Goal: Task Accomplishment & Management: Complete application form

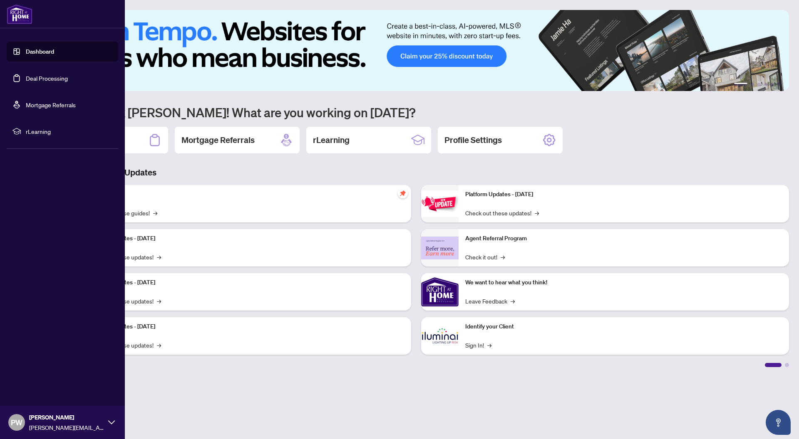
click at [55, 78] on link "Deal Processing" at bounding box center [47, 77] width 42 height 7
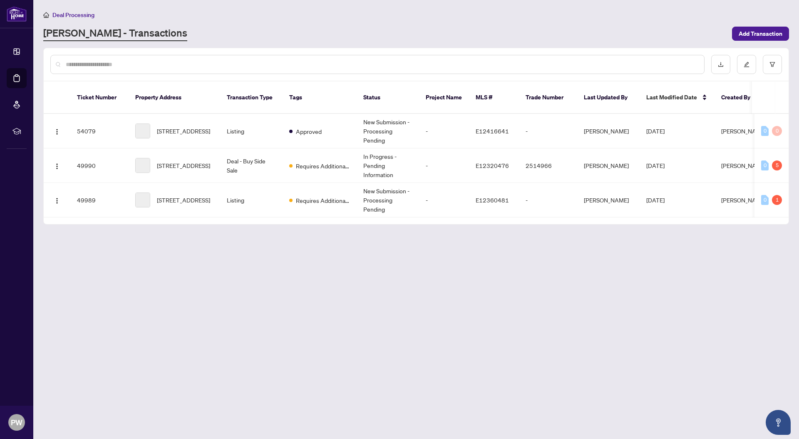
click at [372, 16] on div "Deal Processing" at bounding box center [415, 15] width 745 height 10
click at [274, 170] on td "Deal - Buy Side Sale" at bounding box center [251, 165] width 62 height 35
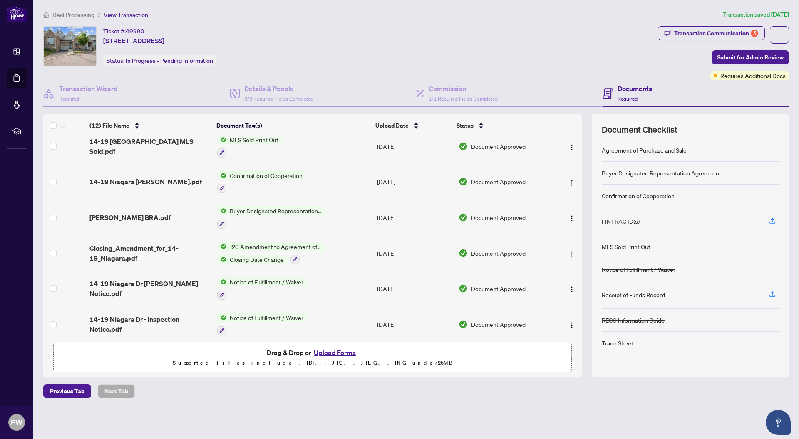
scroll to position [223, 0]
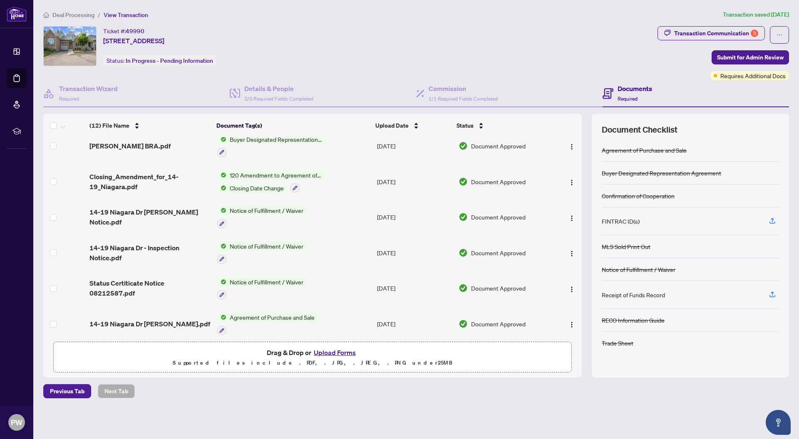
click at [335, 349] on button "Upload Forms" at bounding box center [334, 352] width 47 height 11
click at [337, 351] on button "Upload Forms" at bounding box center [334, 352] width 47 height 11
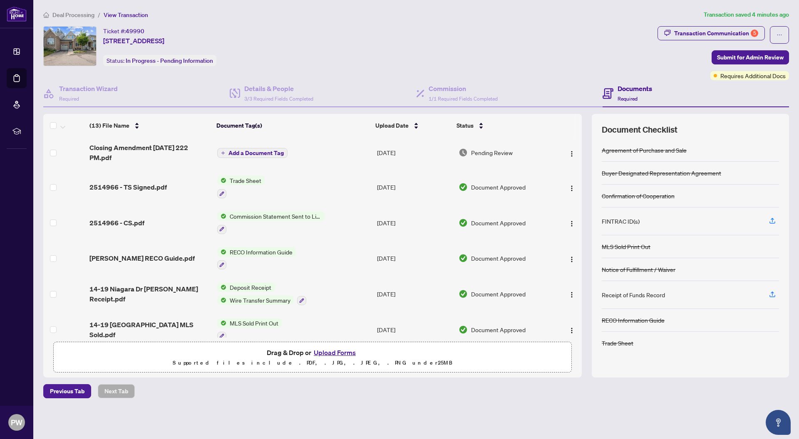
scroll to position [0, 0]
click at [255, 153] on span "Add a Document Tag" at bounding box center [255, 154] width 55 height 6
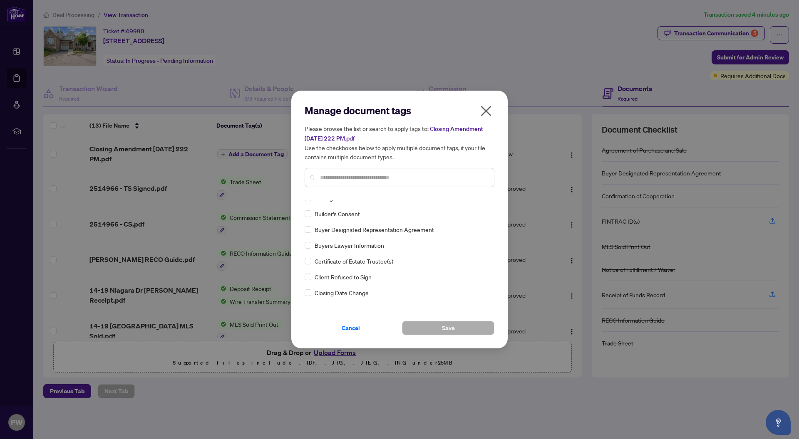
scroll to position [370, 0]
click at [416, 179] on input "text" at bounding box center [403, 177] width 167 height 9
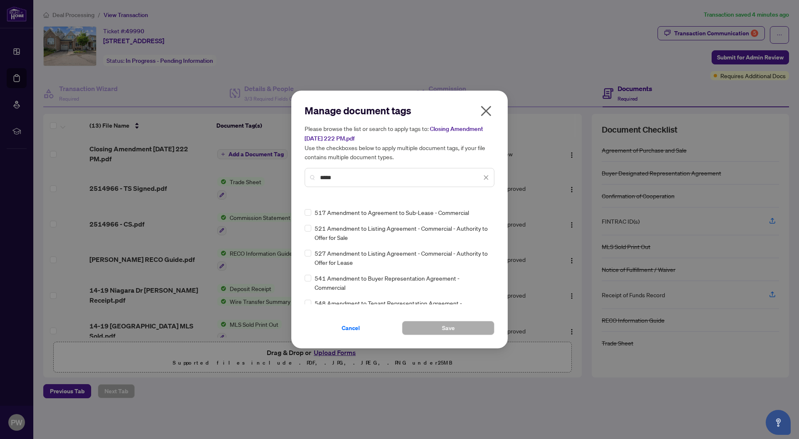
scroll to position [163, 0]
drag, startPoint x: 384, startPoint y: 176, endPoint x: 315, endPoint y: 170, distance: 69.3
click at [315, 170] on div "*****" at bounding box center [399, 177] width 190 height 19
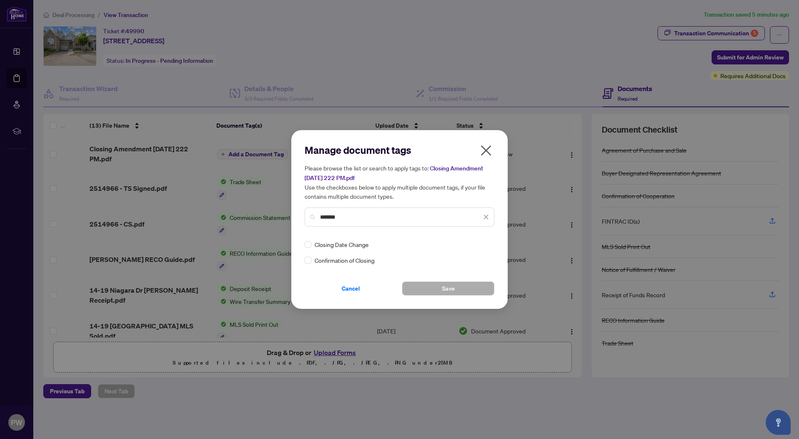
type input "*******"
click at [439, 286] on button "Save" at bounding box center [448, 289] width 92 height 14
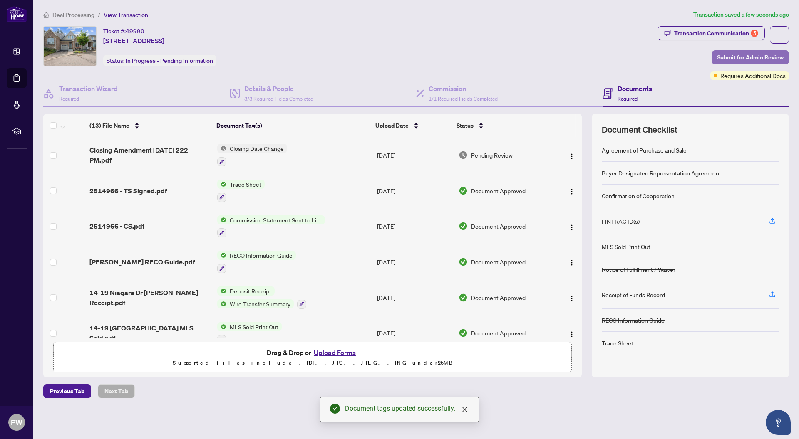
click at [718, 57] on button "Submit for Admin Review" at bounding box center [749, 57] width 77 height 14
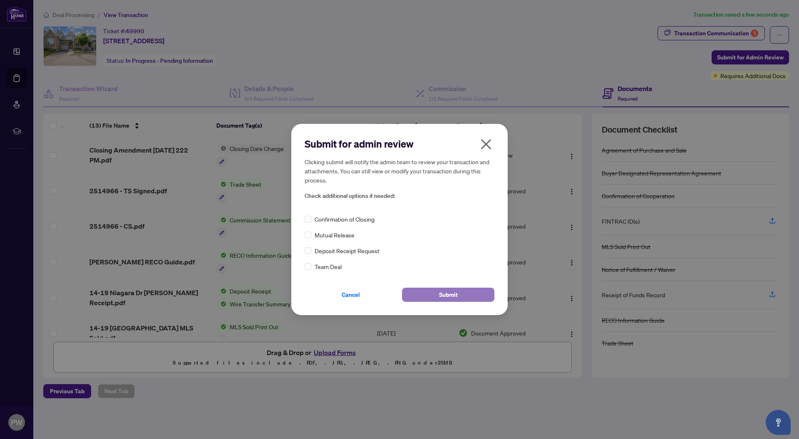
click at [446, 293] on span "Submit" at bounding box center [448, 294] width 19 height 13
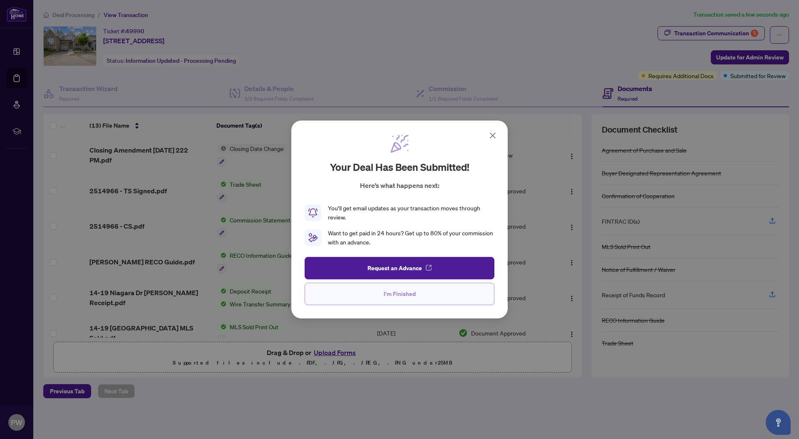
click at [430, 290] on button "I'm Finished" at bounding box center [399, 294] width 190 height 22
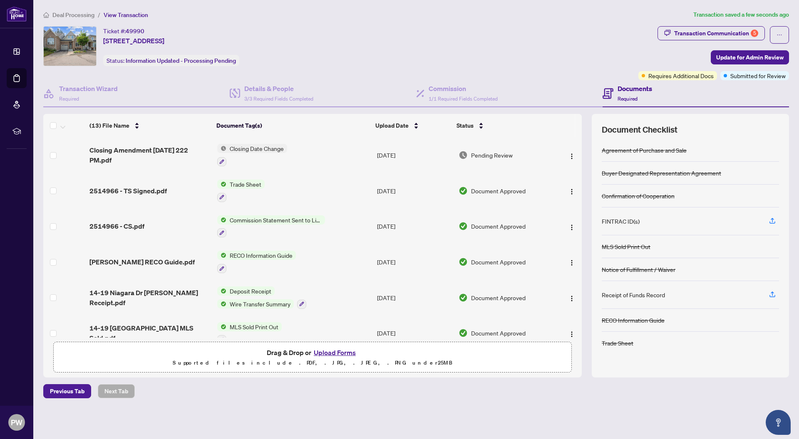
click at [569, 57] on div "Ticket #: 49990 14-19 Niagara Dr, Oshawa, Ontario L1G 8G2, Canada Status: Infor…" at bounding box center [338, 46] width 591 height 40
